Goal: Browse casually

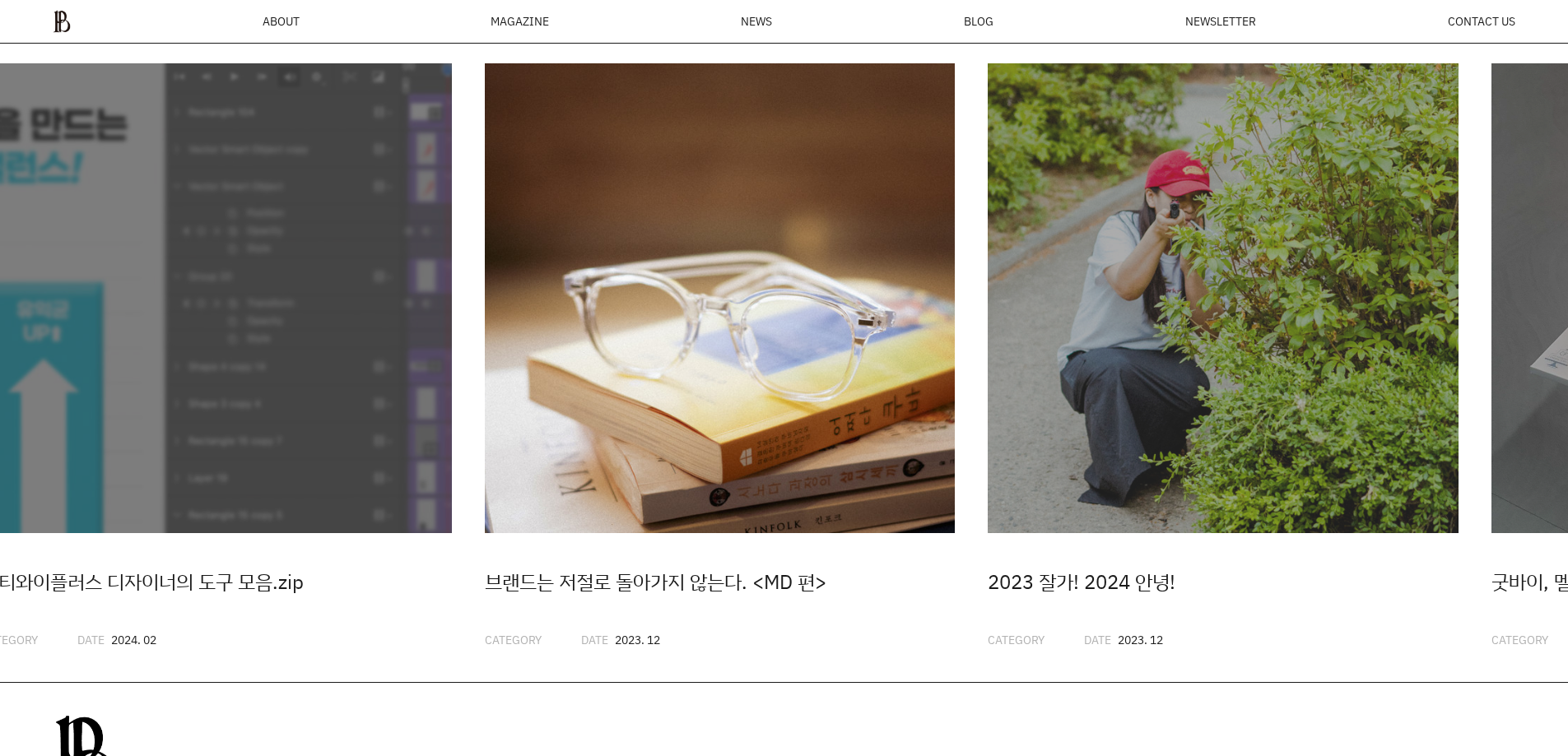
click at [634, 385] on img "3 / 20" at bounding box center [719, 298] width 471 height 470
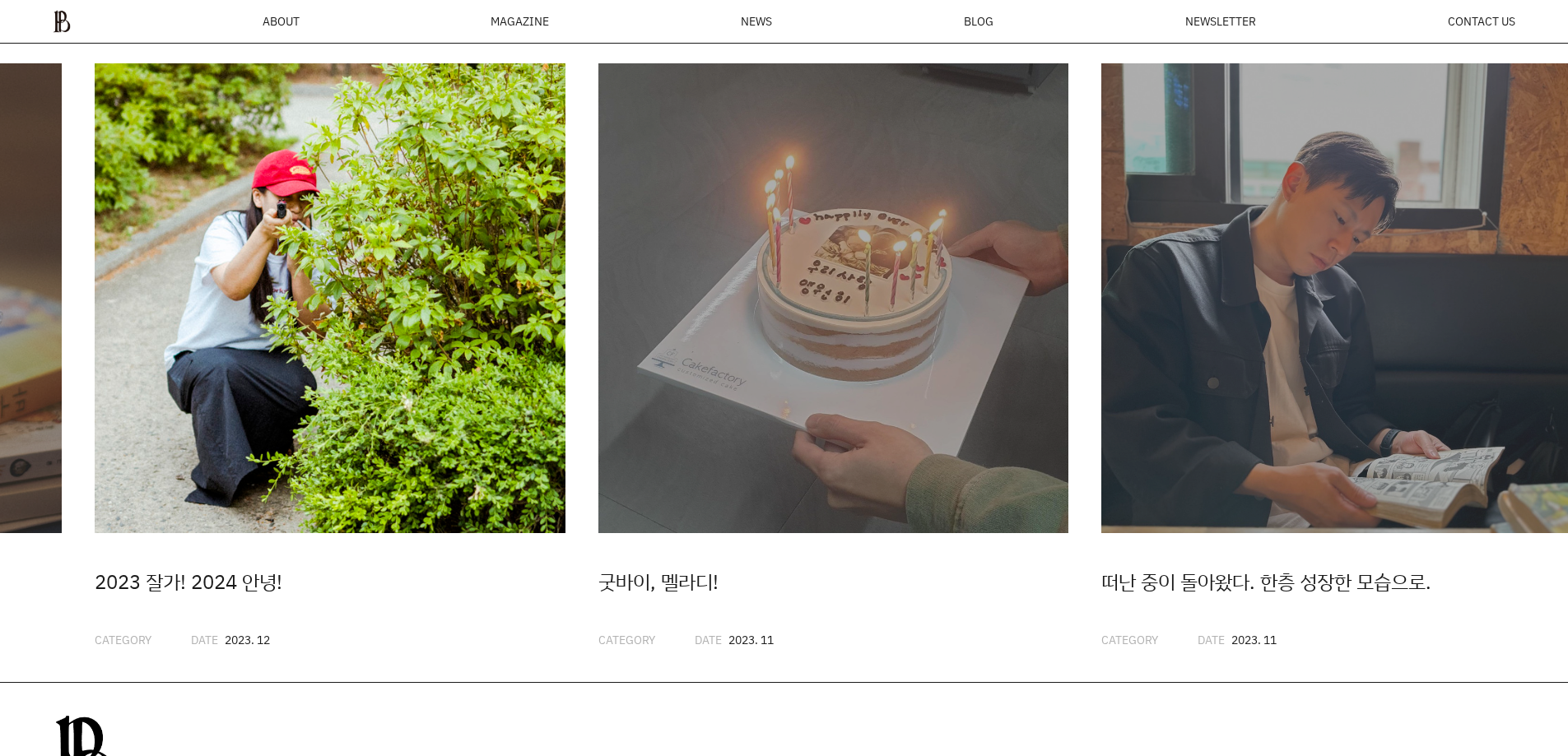
click at [389, 304] on img "4 / 20" at bounding box center [329, 298] width 471 height 470
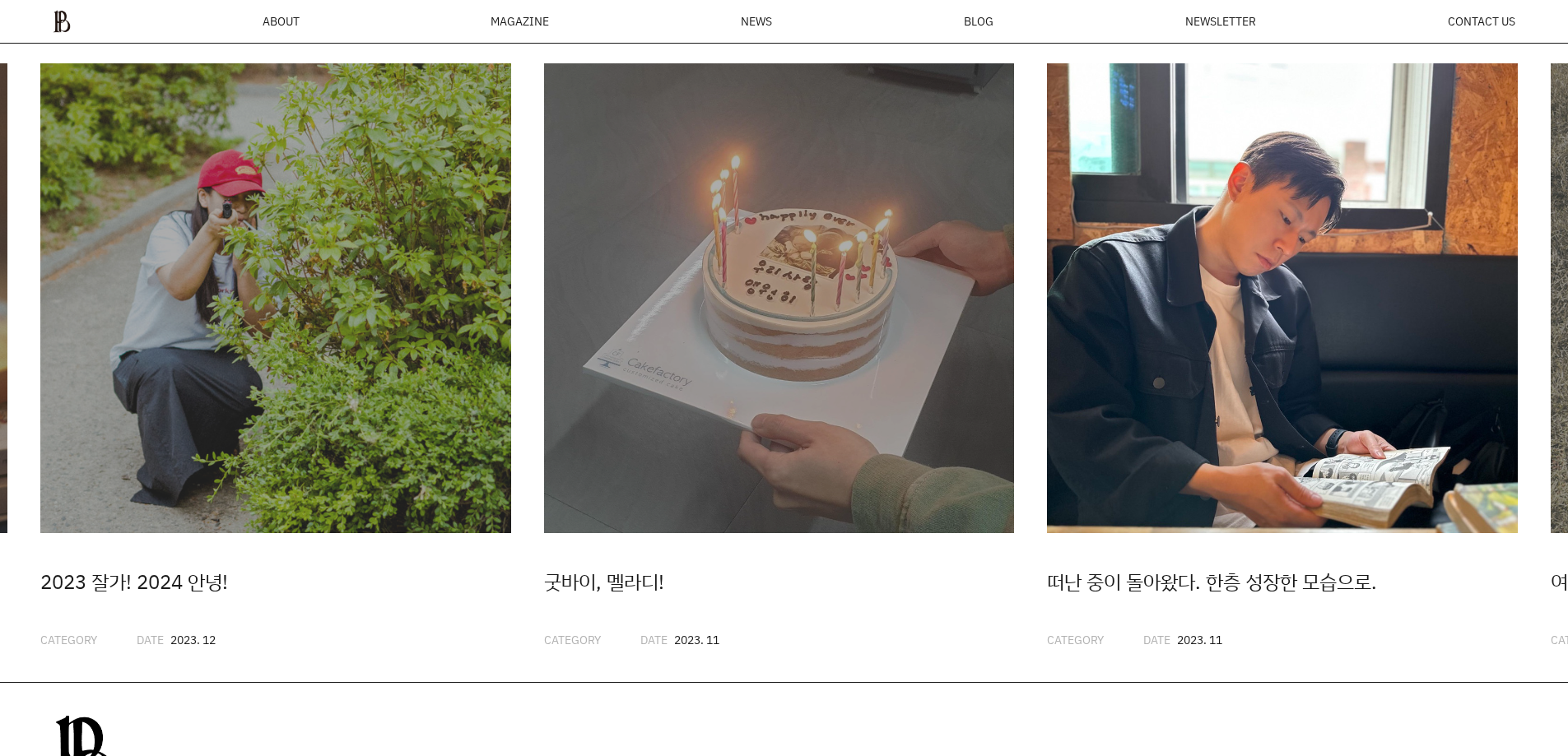
click at [1190, 363] on img "6 / 20" at bounding box center [1281, 298] width 471 height 470
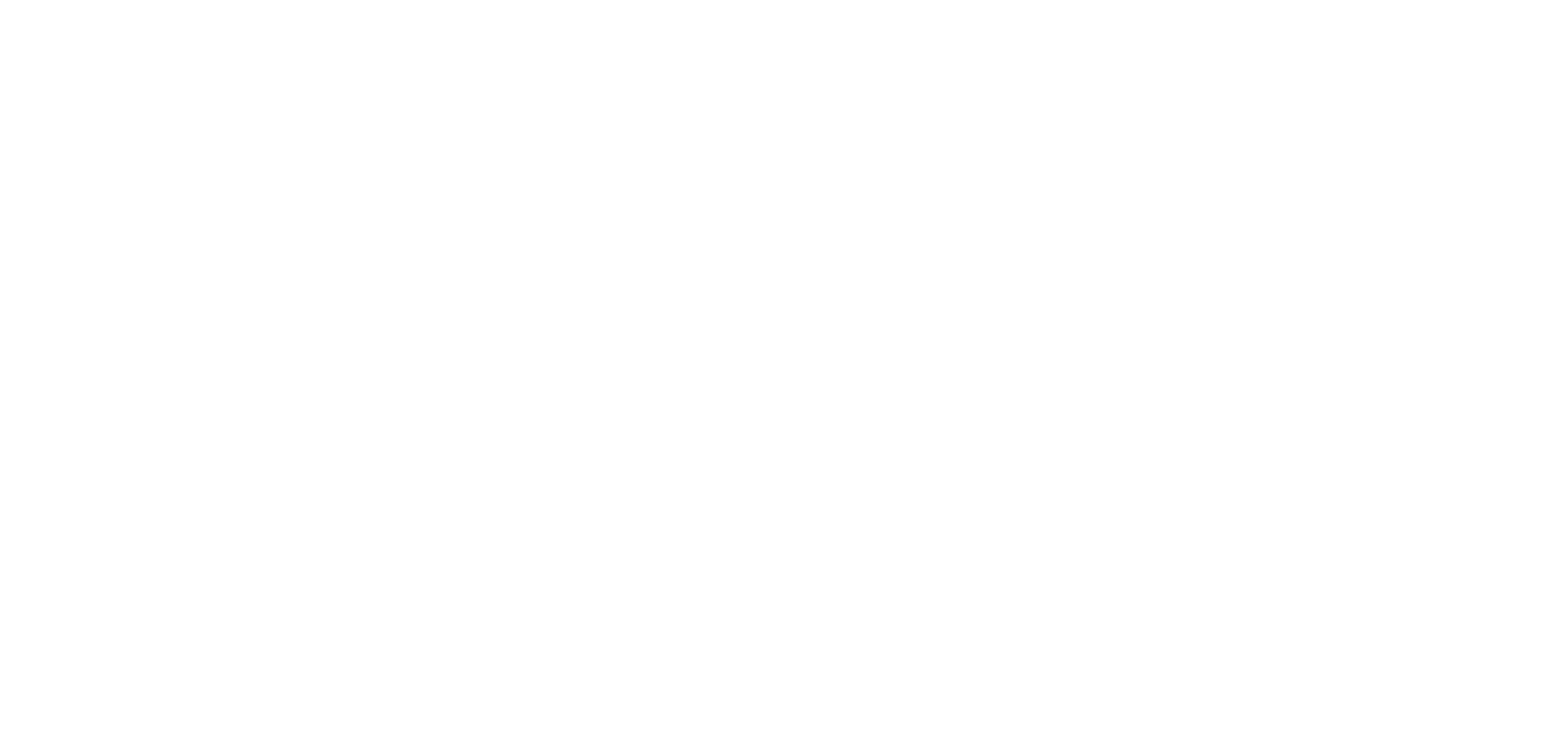
drag, startPoint x: 1067, startPoint y: 319, endPoint x: 1039, endPoint y: 530, distance: 212.8
click at [0, 0] on html at bounding box center [0, 0] width 0 height 0
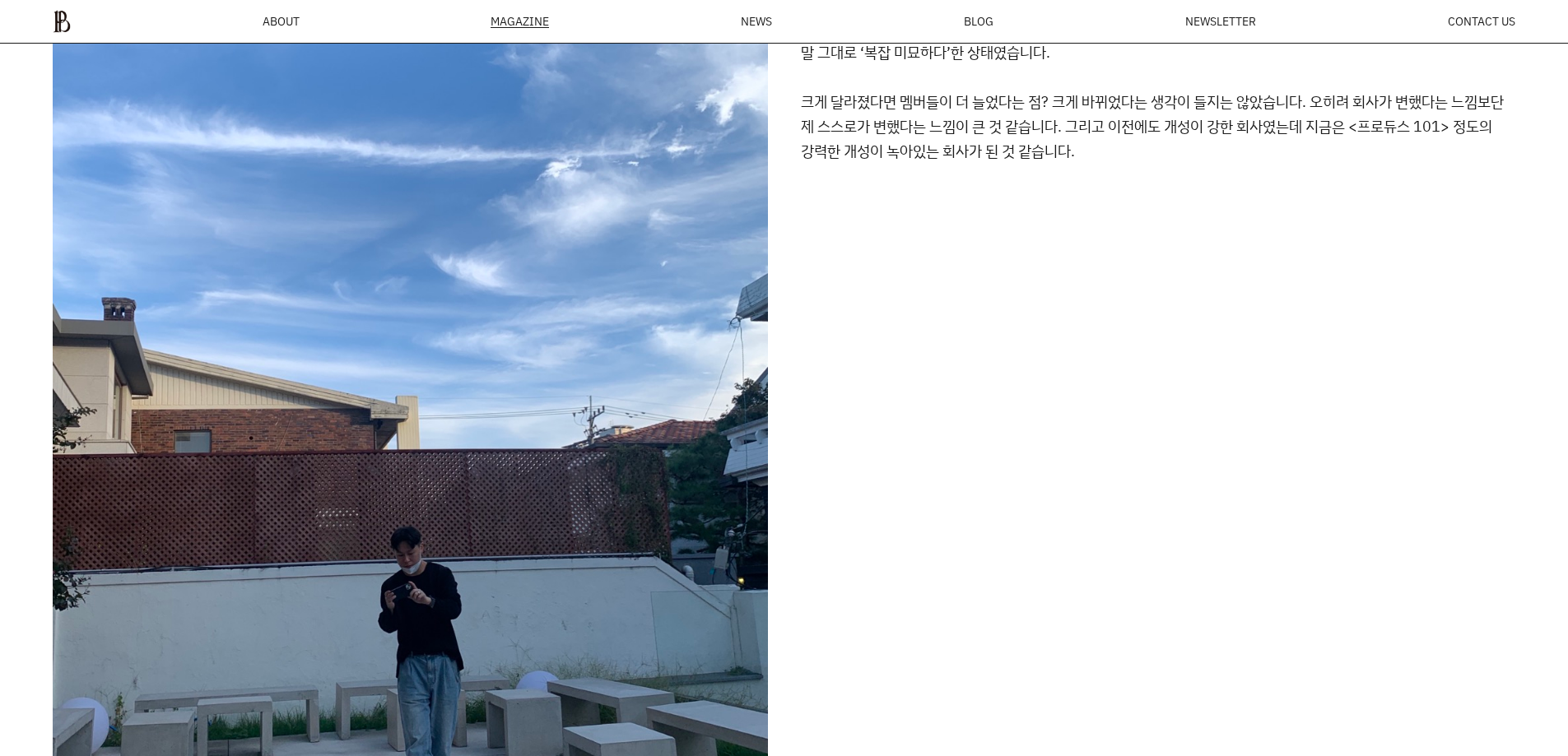
scroll to position [3349, 0]
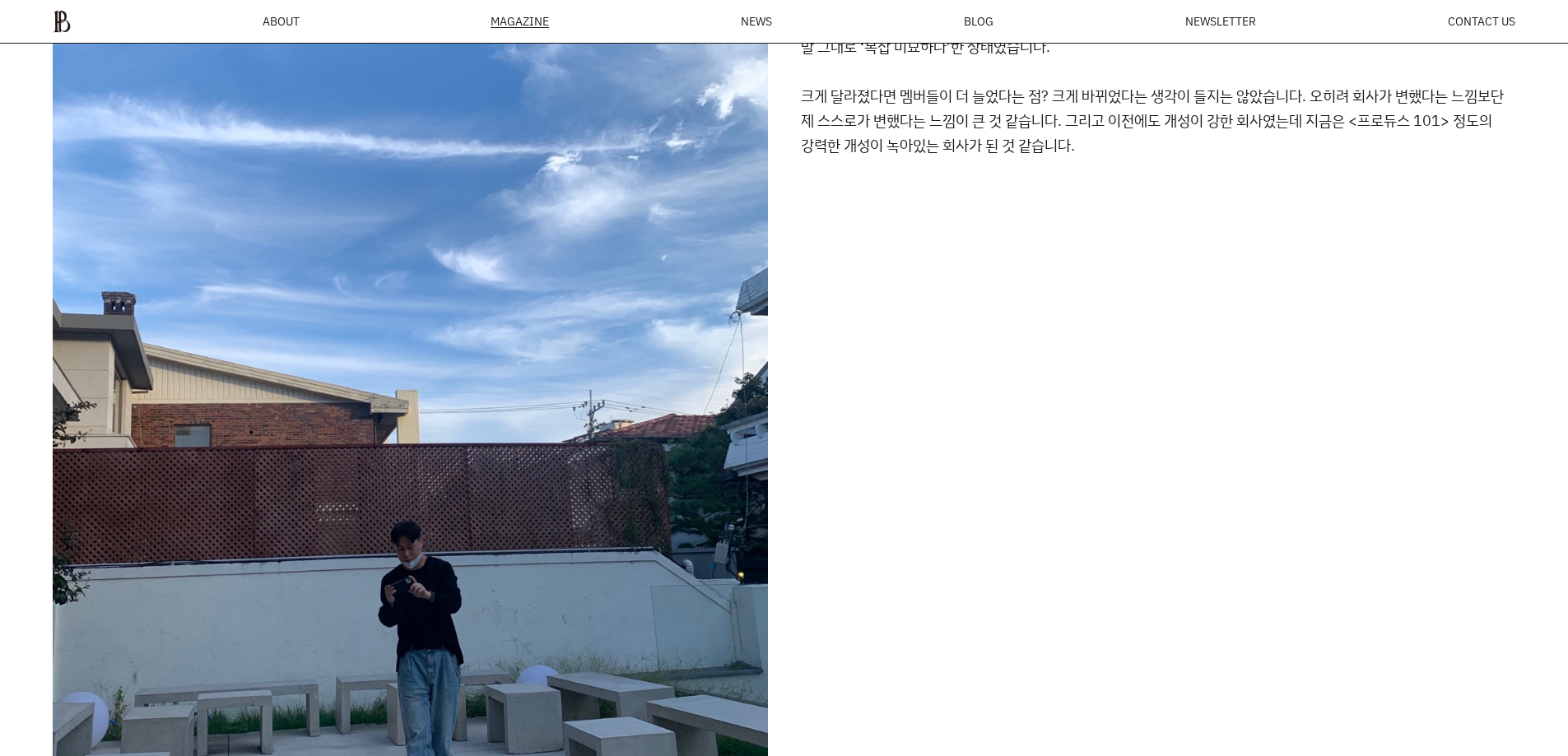
click at [414, 385] on img at bounding box center [410, 411] width 716 height 953
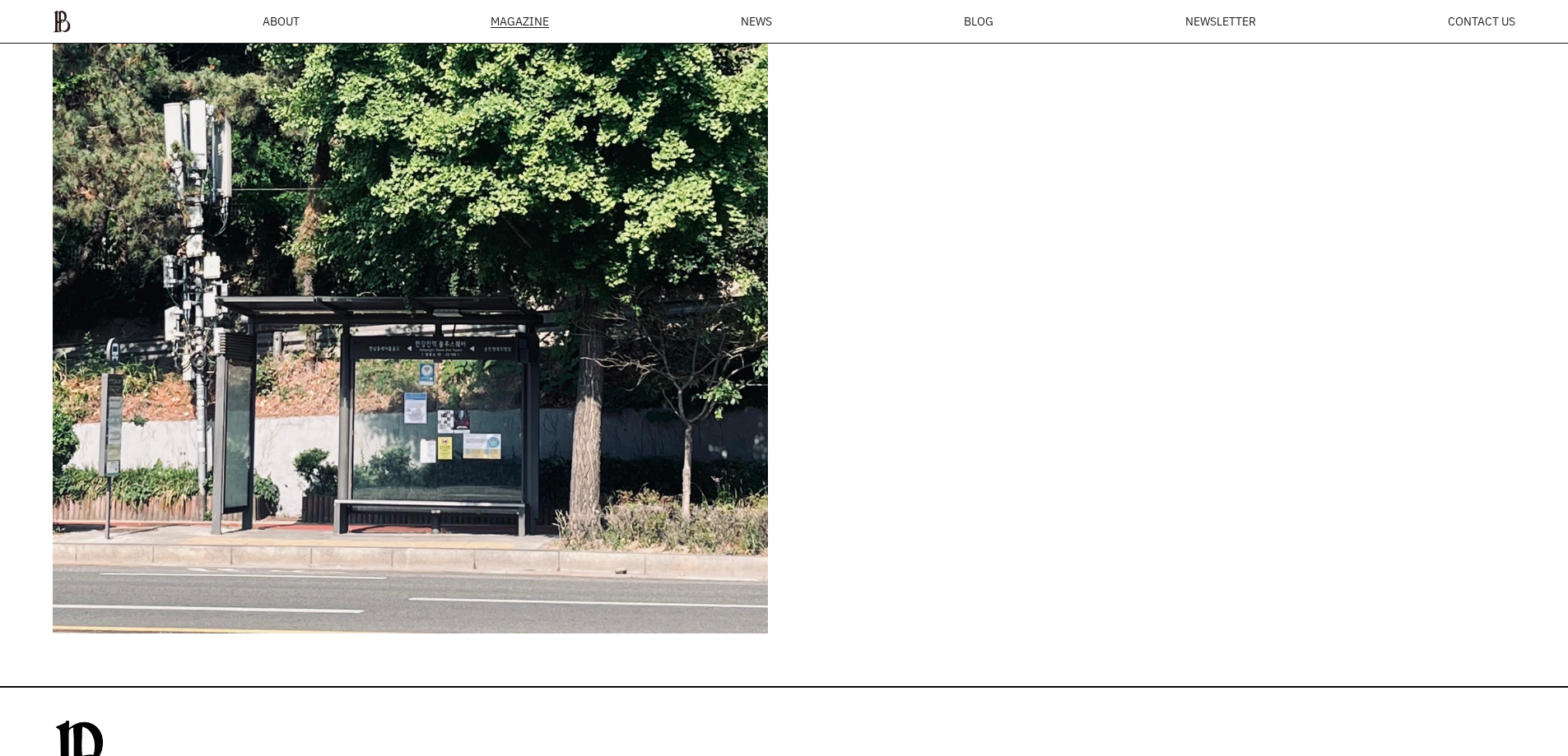
scroll to position [8850, 0]
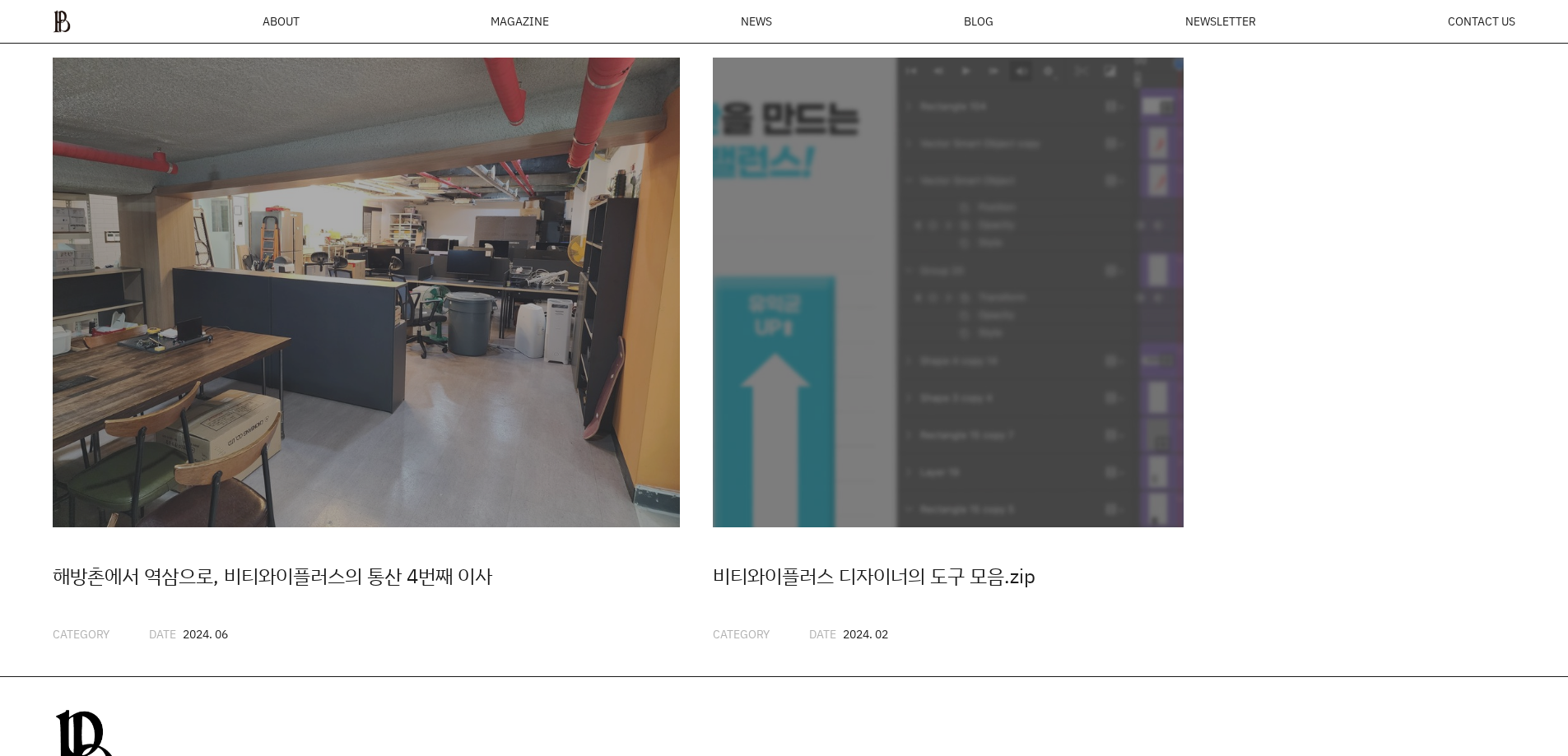
scroll to position [4502, 0]
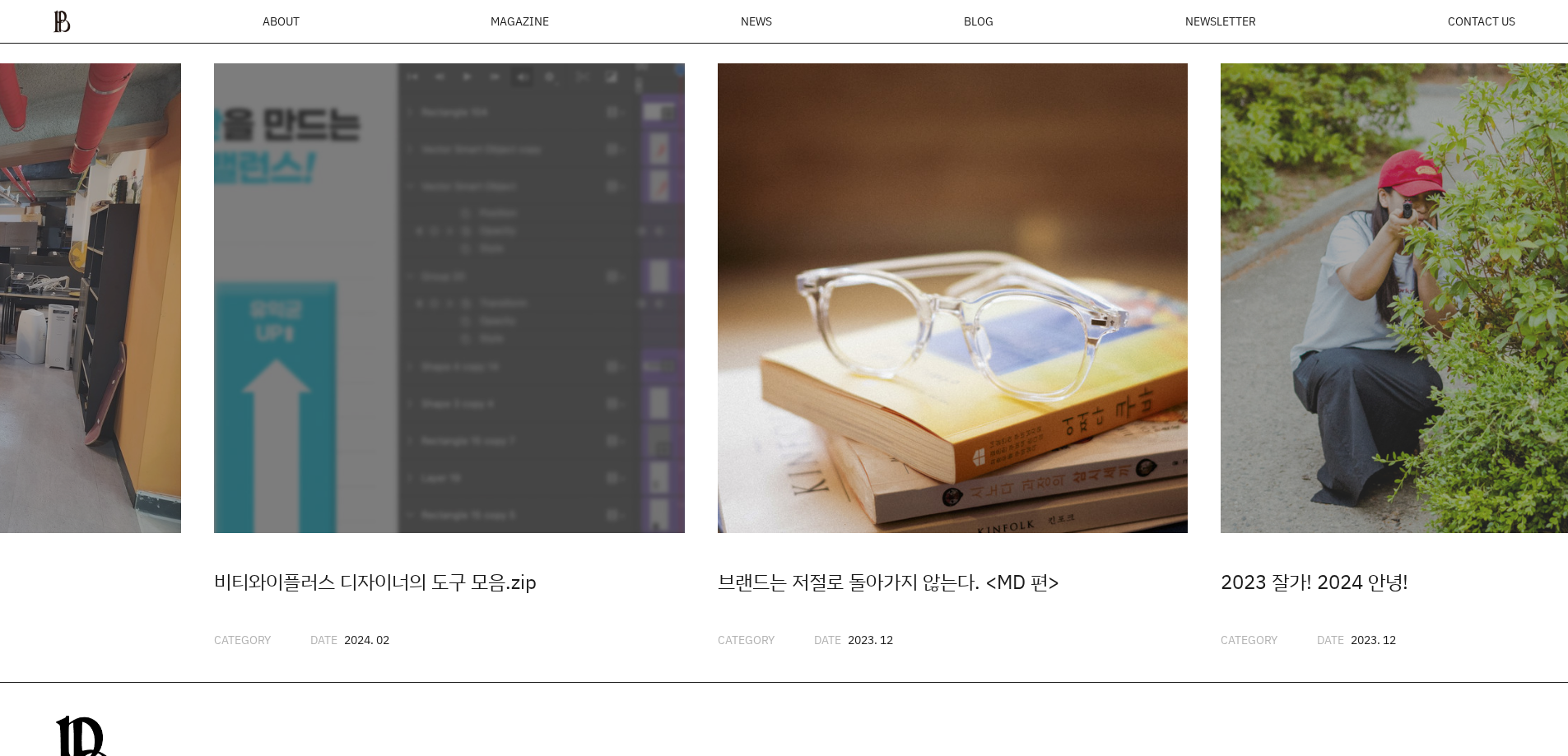
click at [950, 358] on img "3 / 20" at bounding box center [952, 298] width 471 height 470
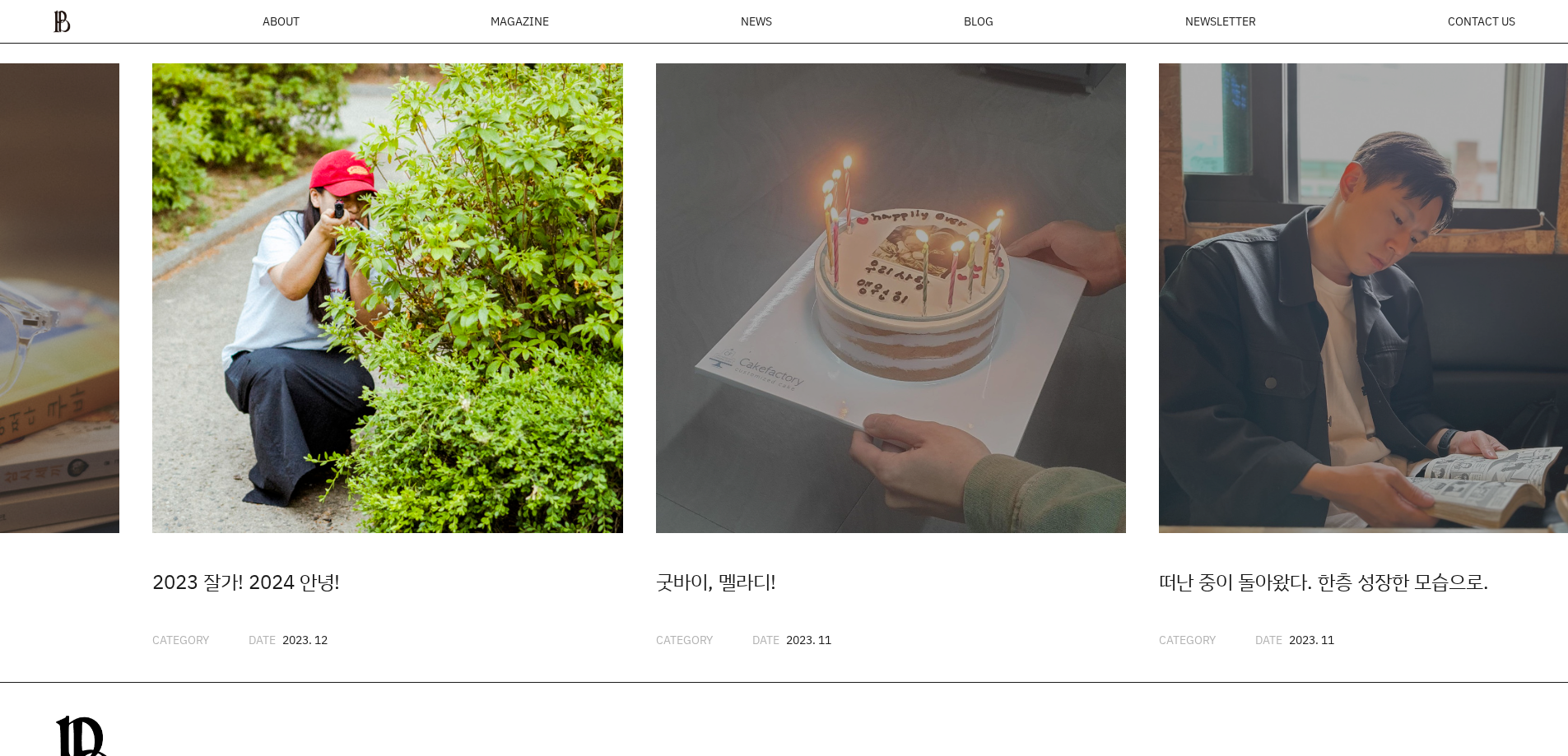
click at [356, 363] on img "4 / 20" at bounding box center [387, 298] width 471 height 470
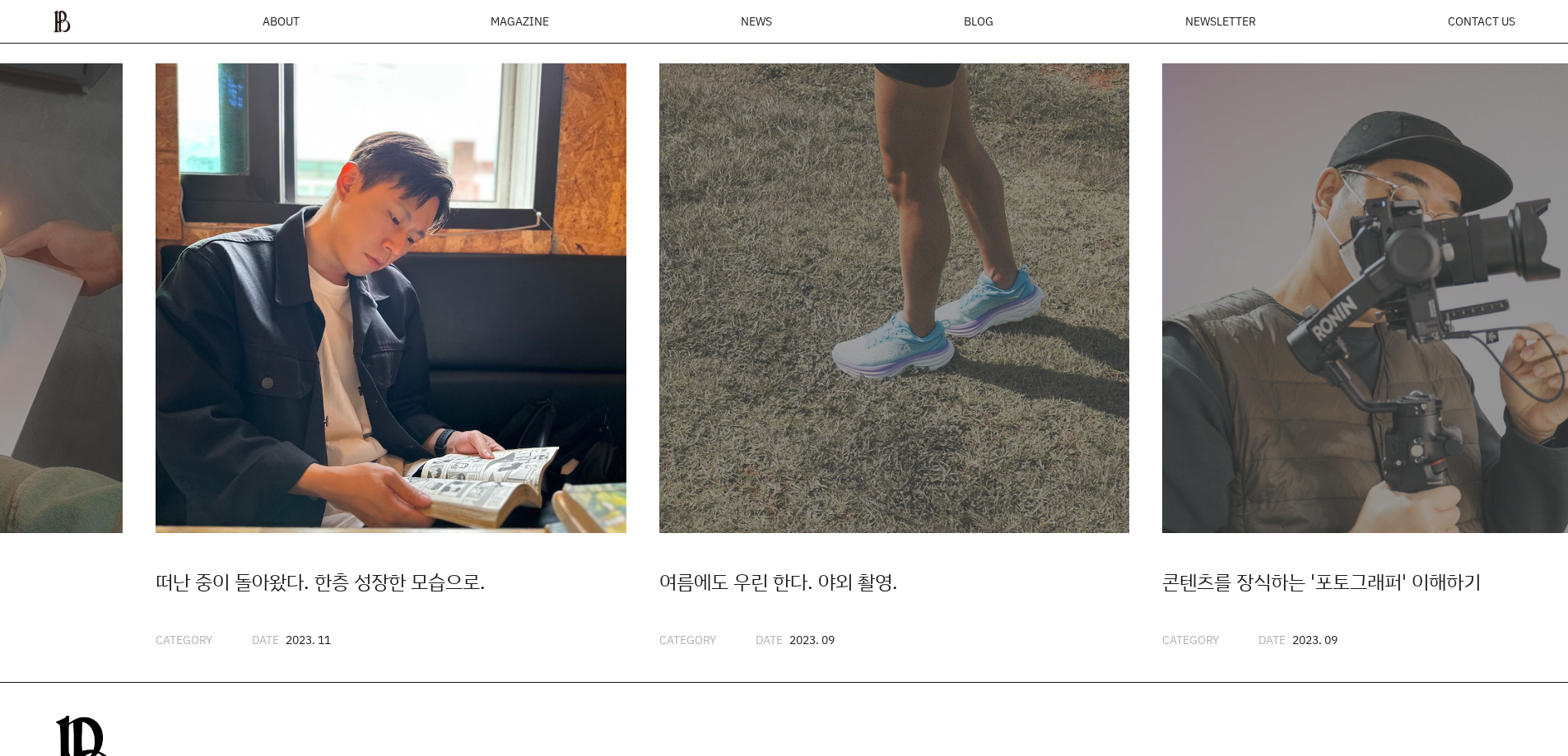
click at [194, 306] on img "6 / 20" at bounding box center [391, 298] width 471 height 470
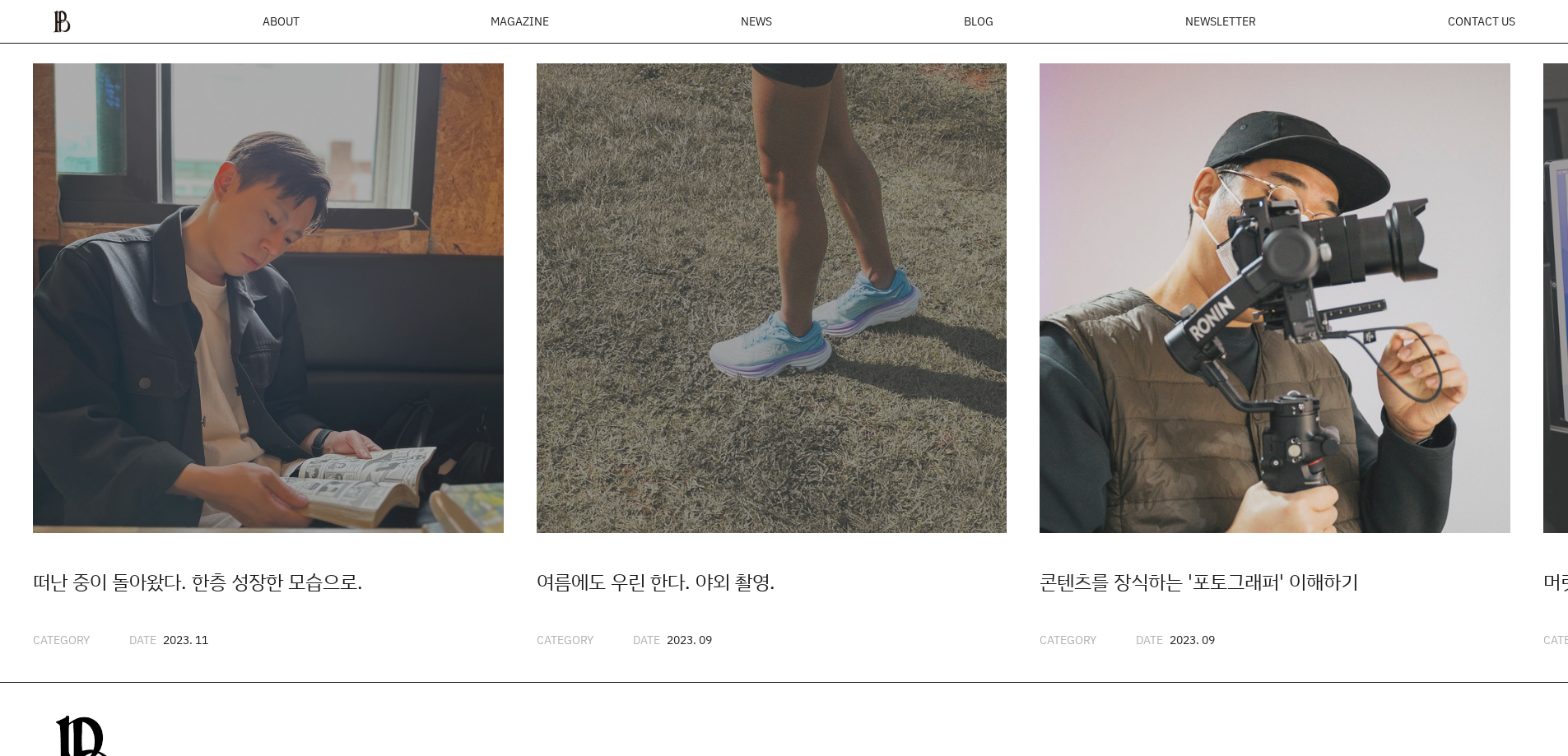
scroll to position [0, 0]
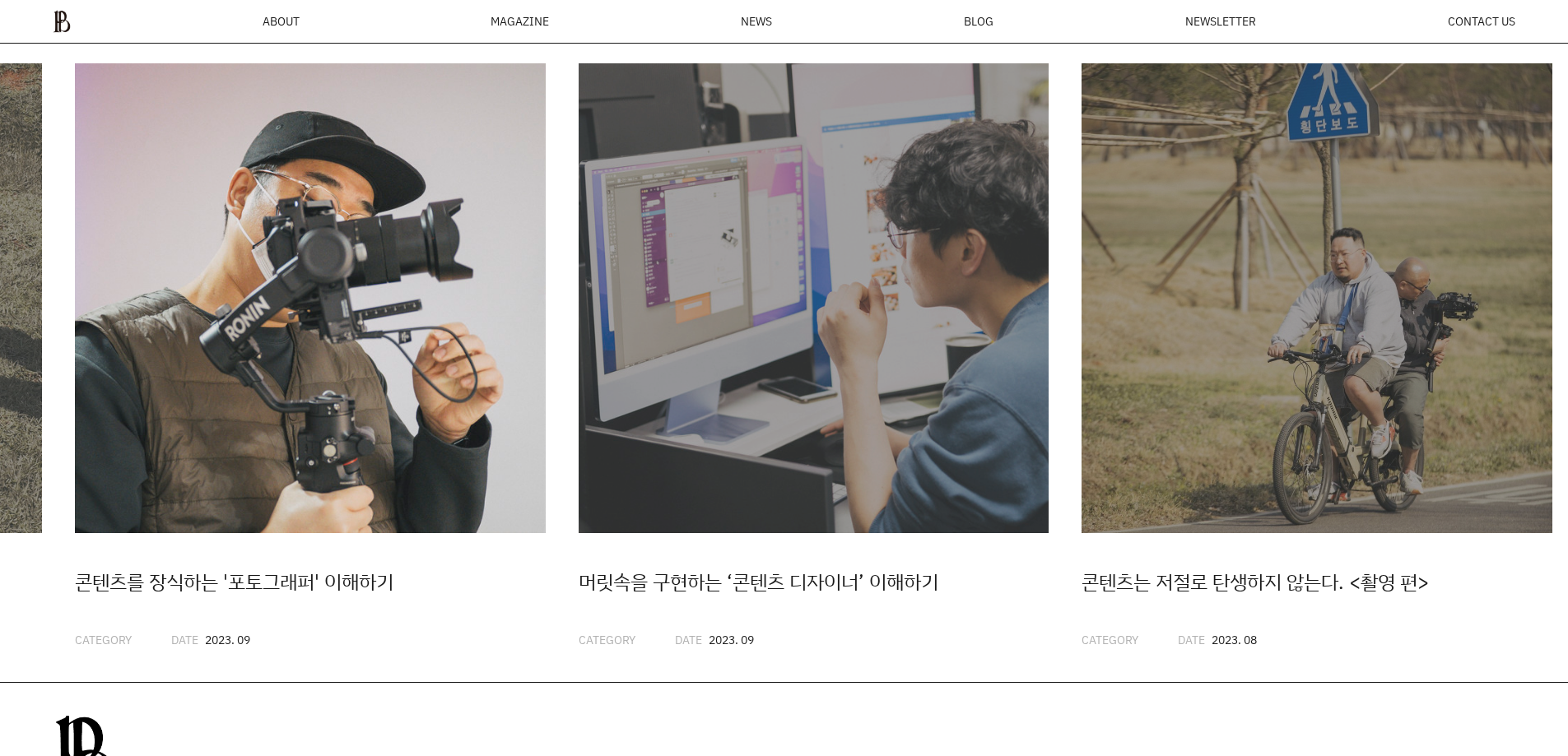
click at [329, 349] on img "8 / 20" at bounding box center [310, 298] width 471 height 470
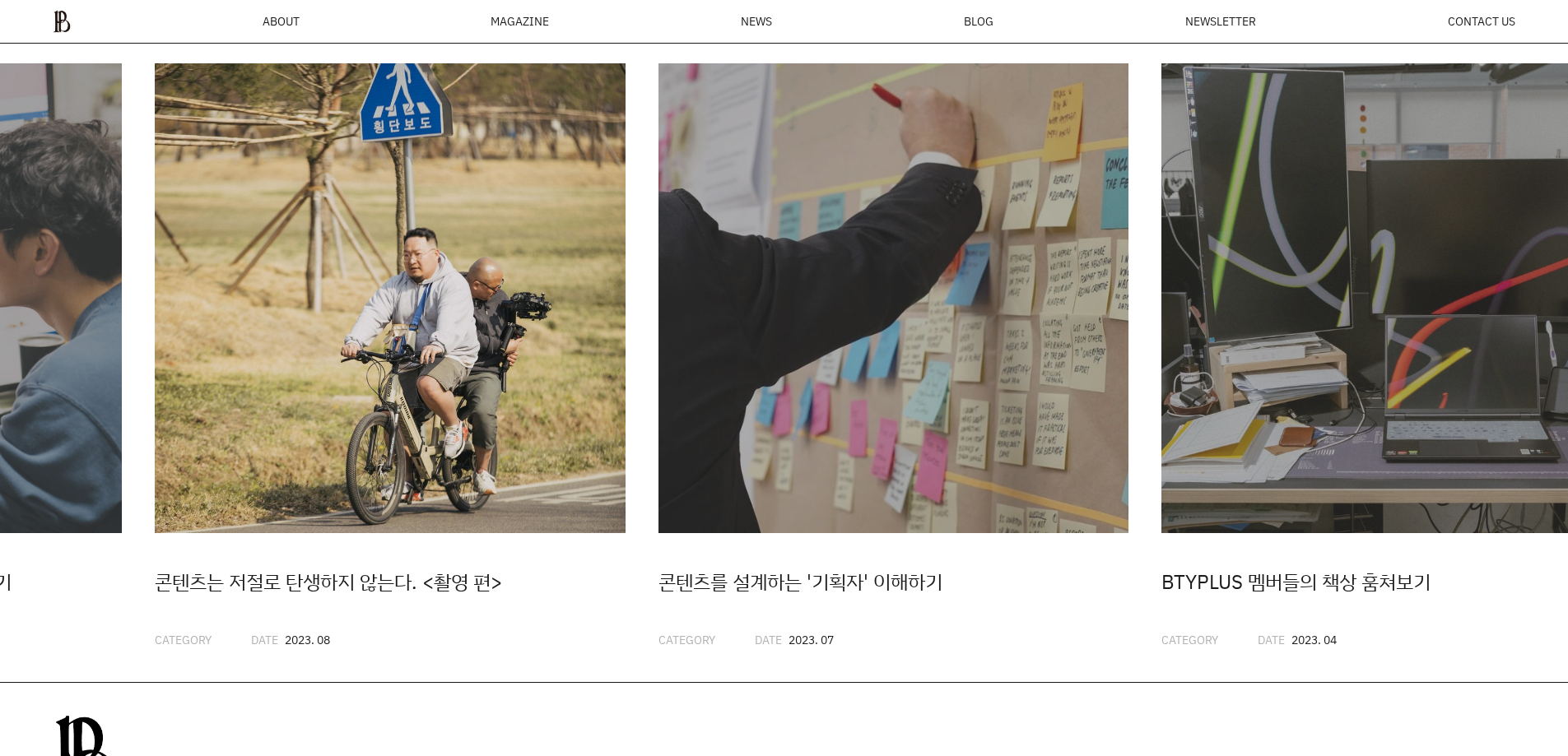
click at [386, 324] on img "10 / 20" at bounding box center [390, 298] width 471 height 470
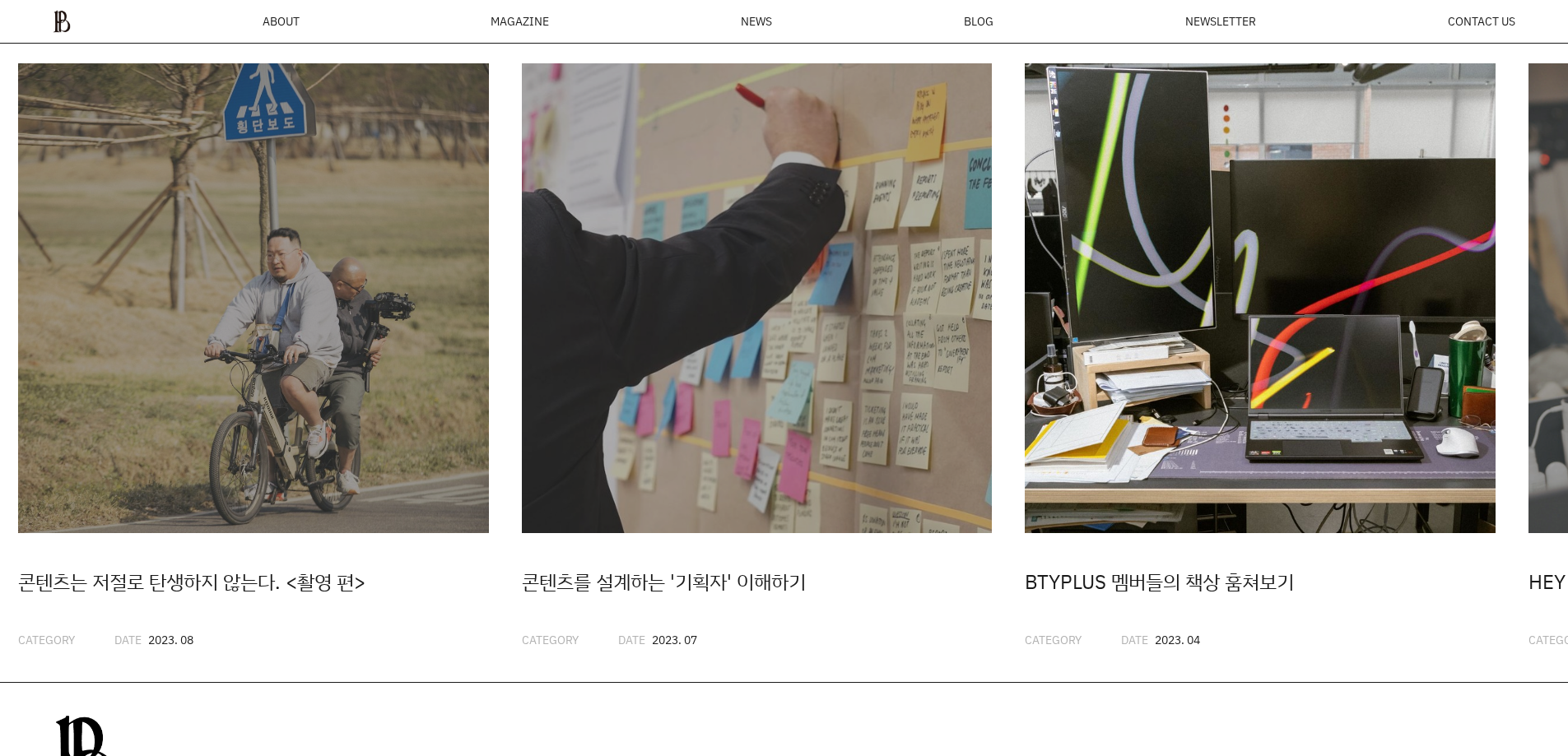
click at [1238, 367] on img "12 / 20" at bounding box center [1260, 298] width 471 height 470
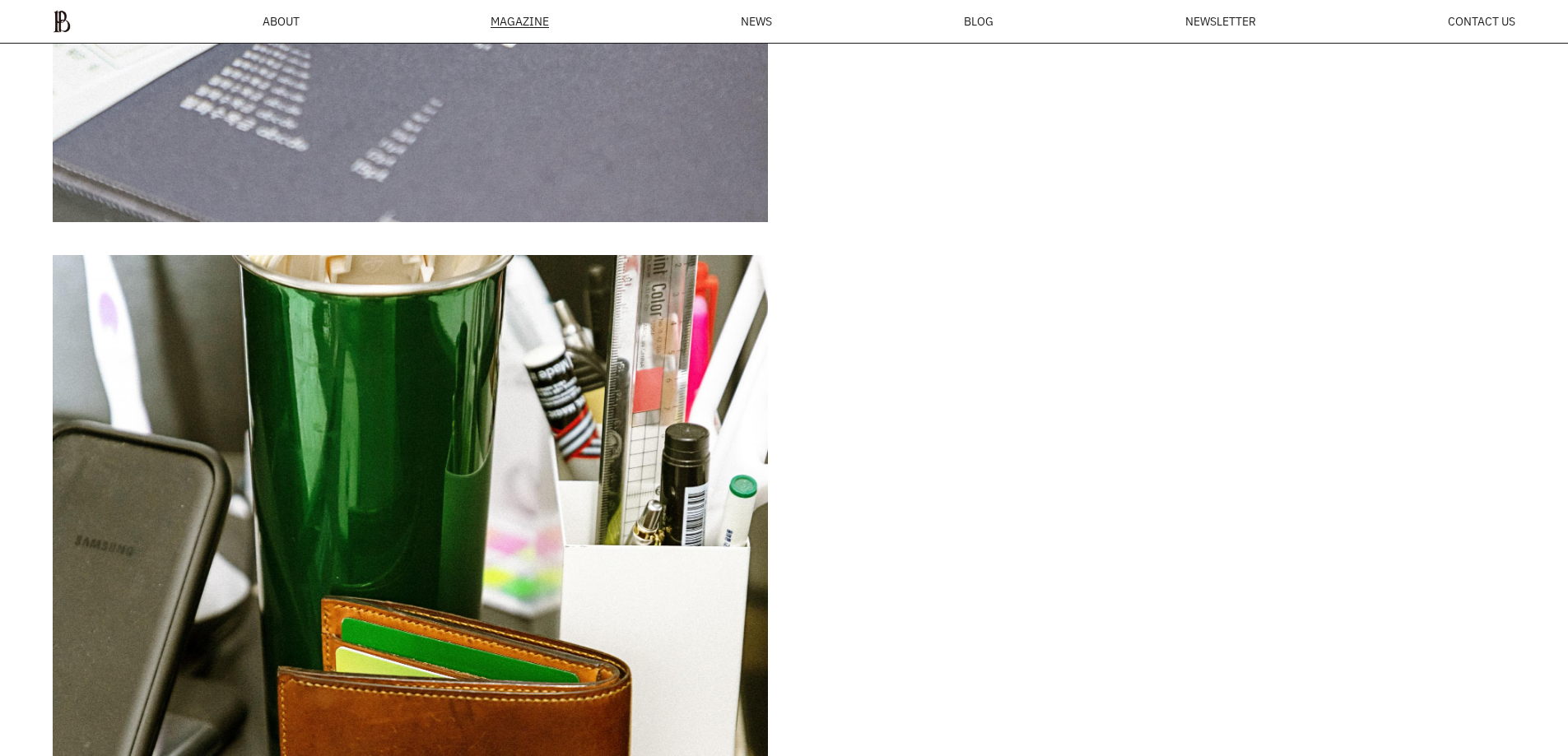
scroll to position [2445, 0]
